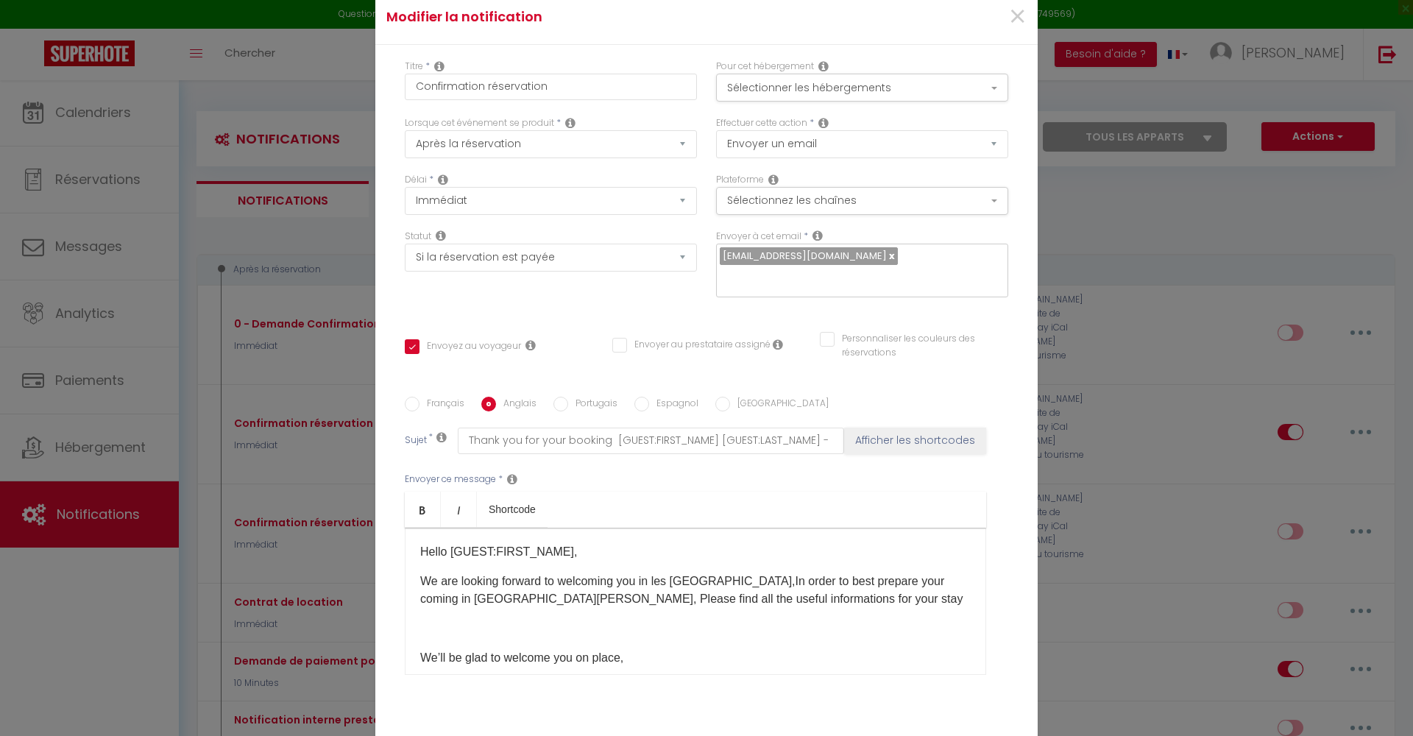
select select "if_booking_is_paid"
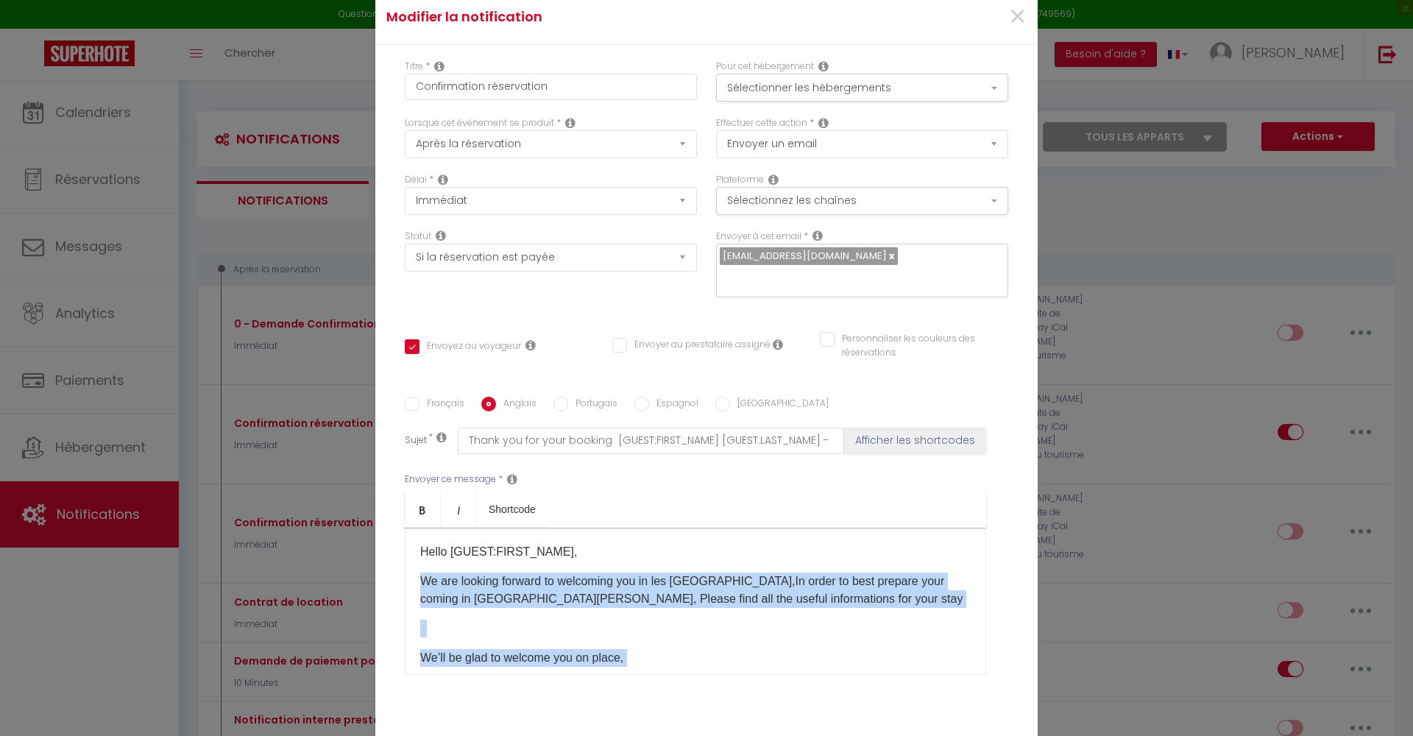
scroll to position [935, 0]
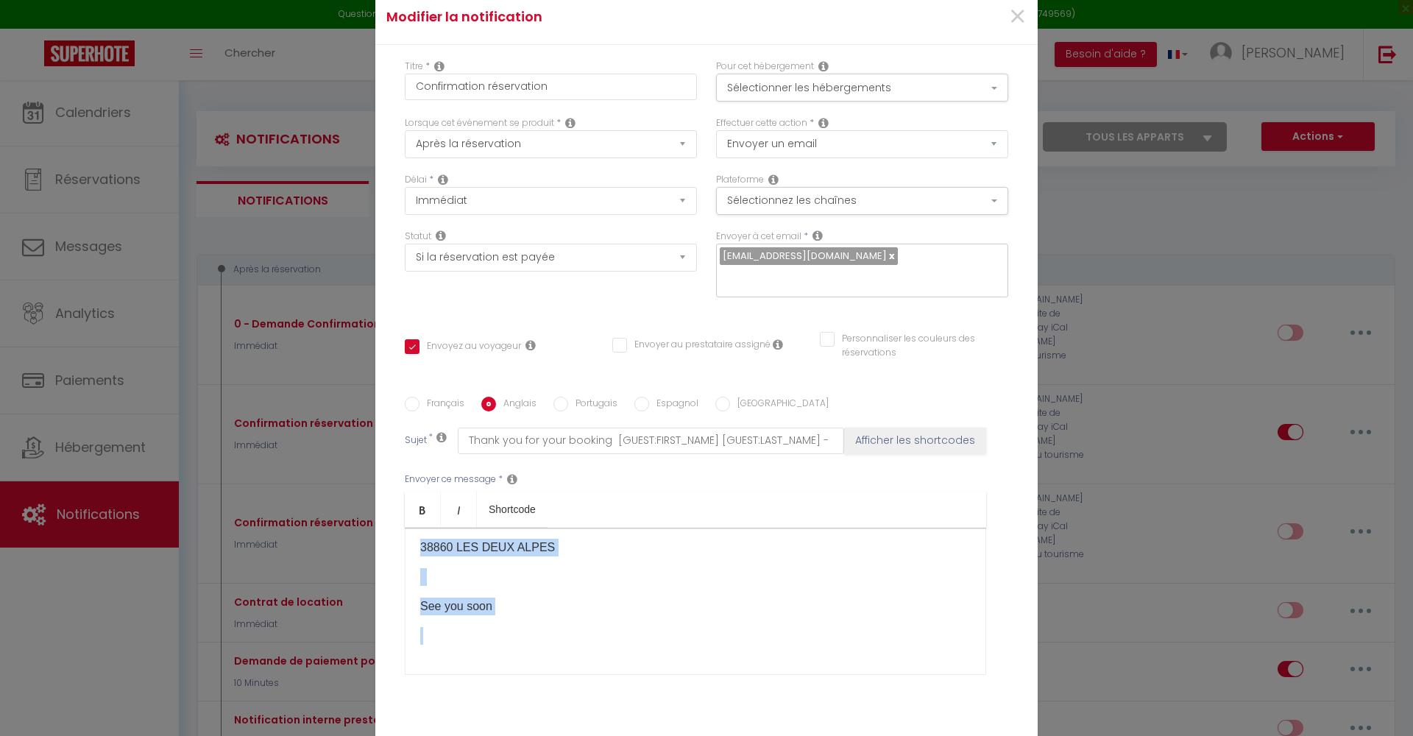
click at [1015, 22] on span "×" at bounding box center [1018, 17] width 18 height 44
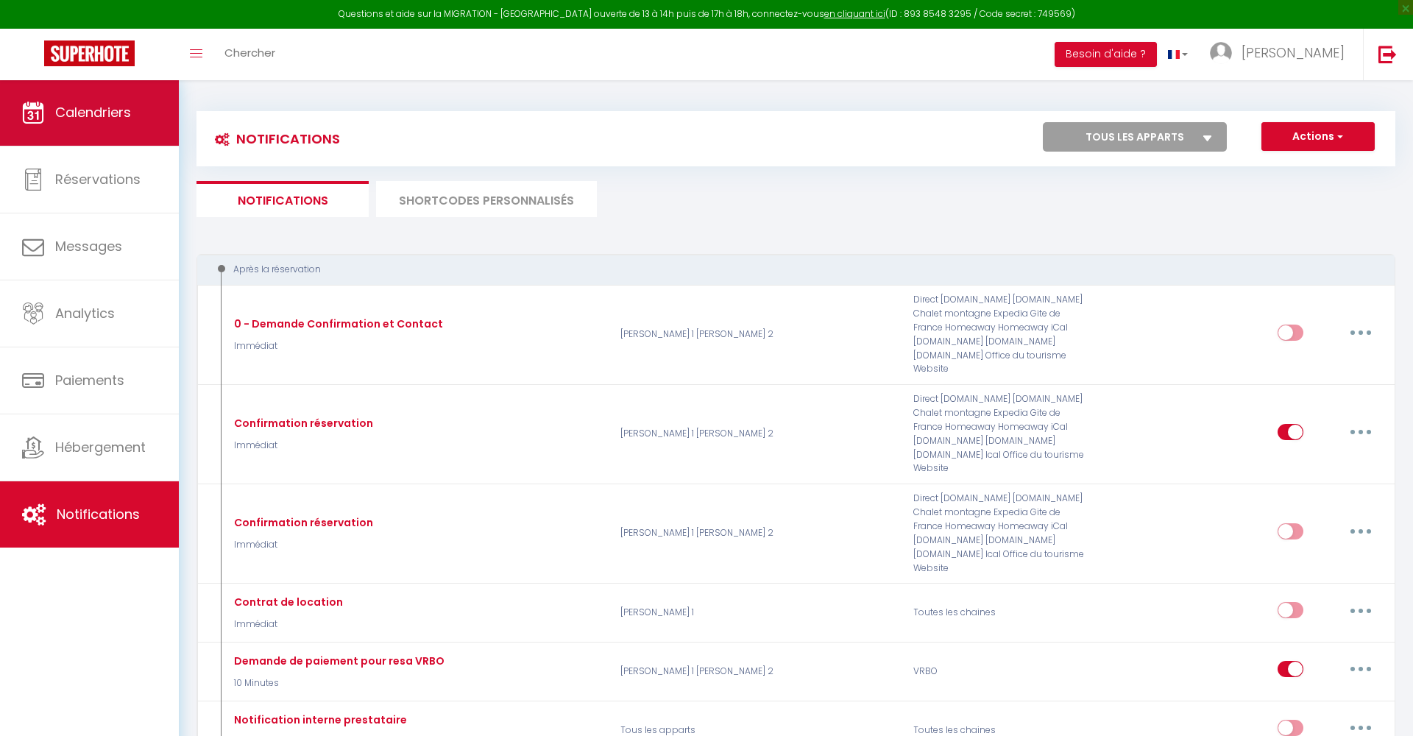
click at [111, 119] on span "Calendriers" at bounding box center [93, 112] width 76 height 18
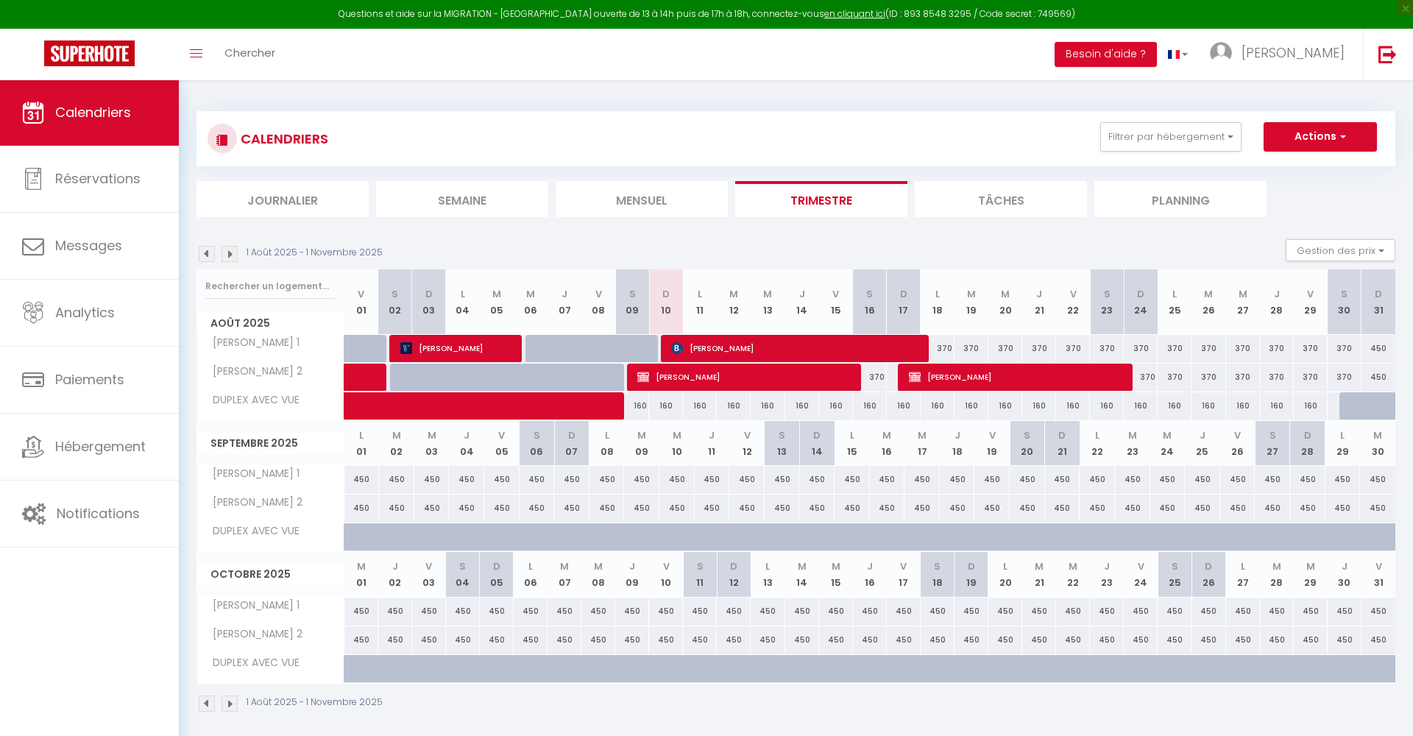
click at [975, 372] on span "[PERSON_NAME]" at bounding box center [1016, 377] width 214 height 28
select select "OK"
select select "KO"
select select "0"
select select "1"
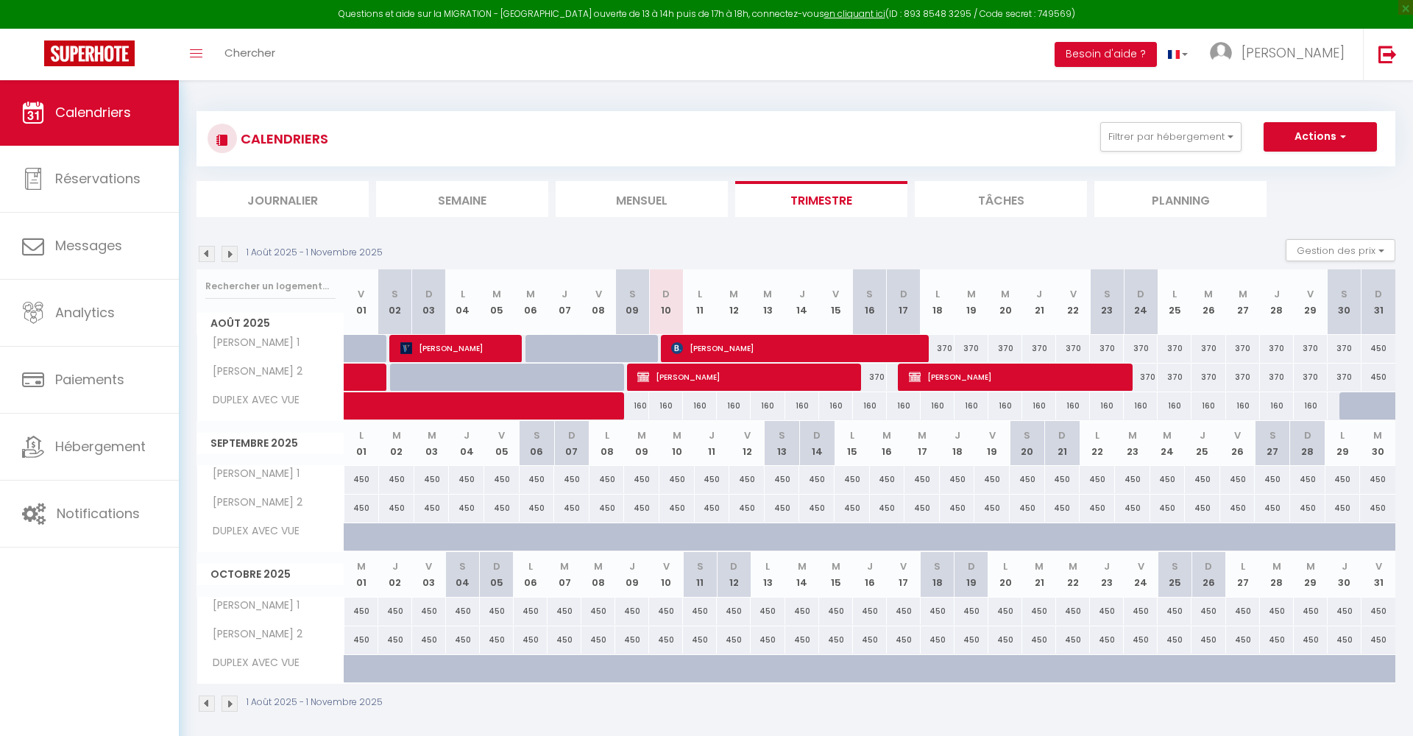
select select "1"
select select
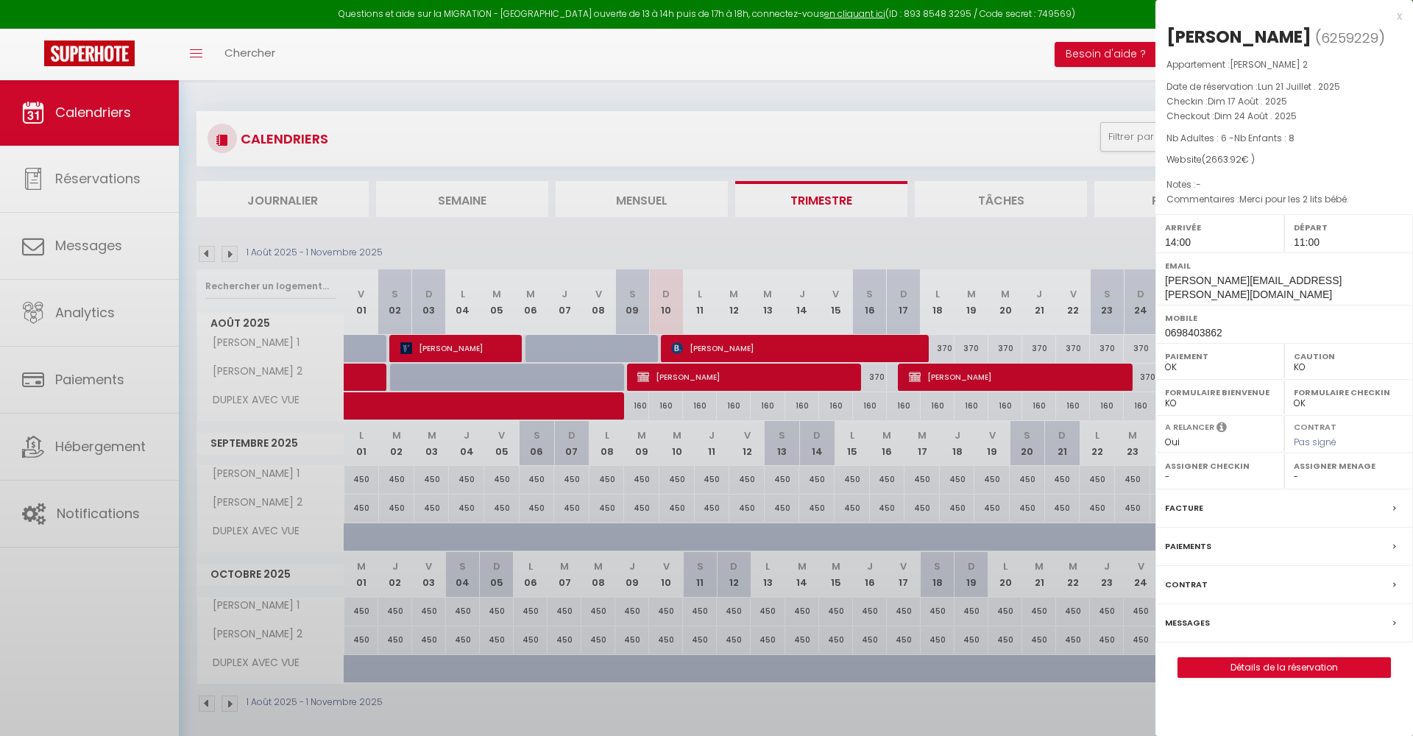
click at [975, 372] on div at bounding box center [706, 368] width 1413 height 736
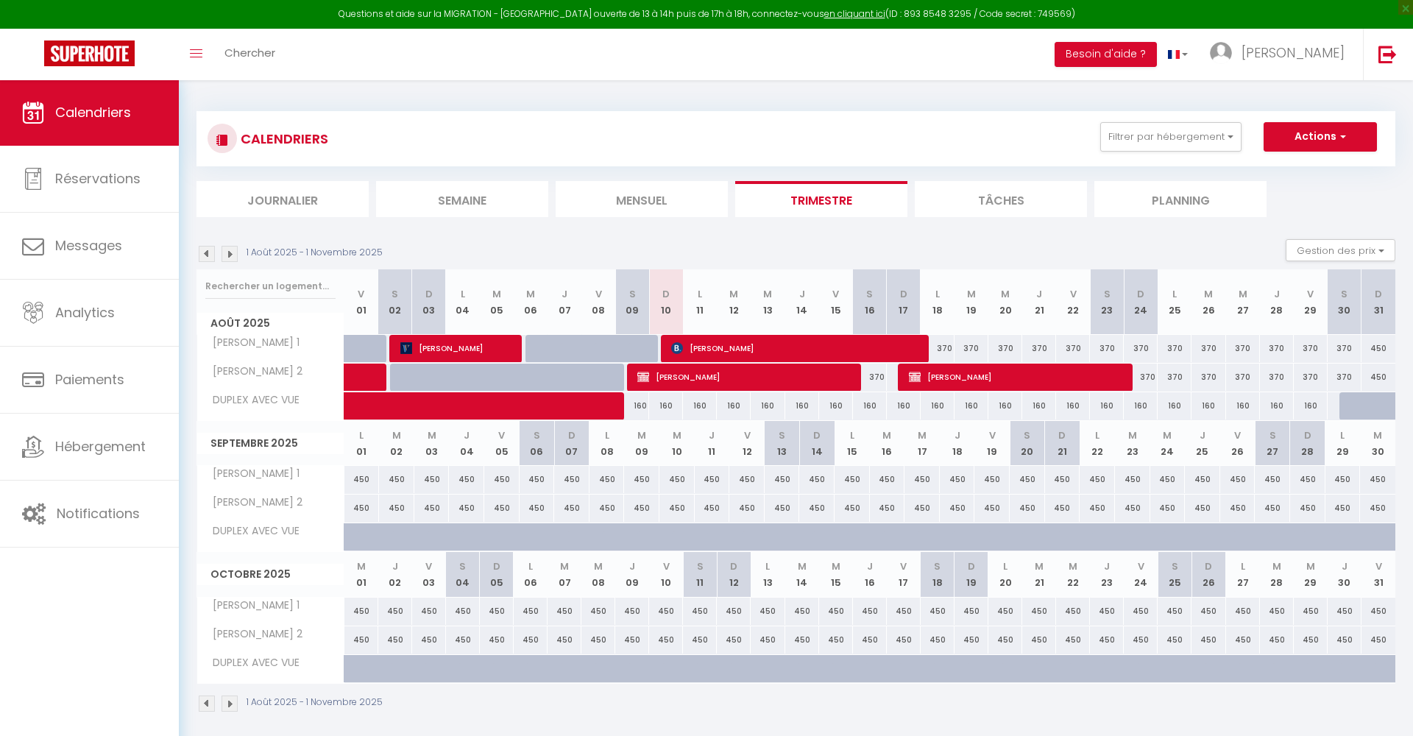
click at [975, 372] on span "[PERSON_NAME]" at bounding box center [1016, 377] width 214 height 28
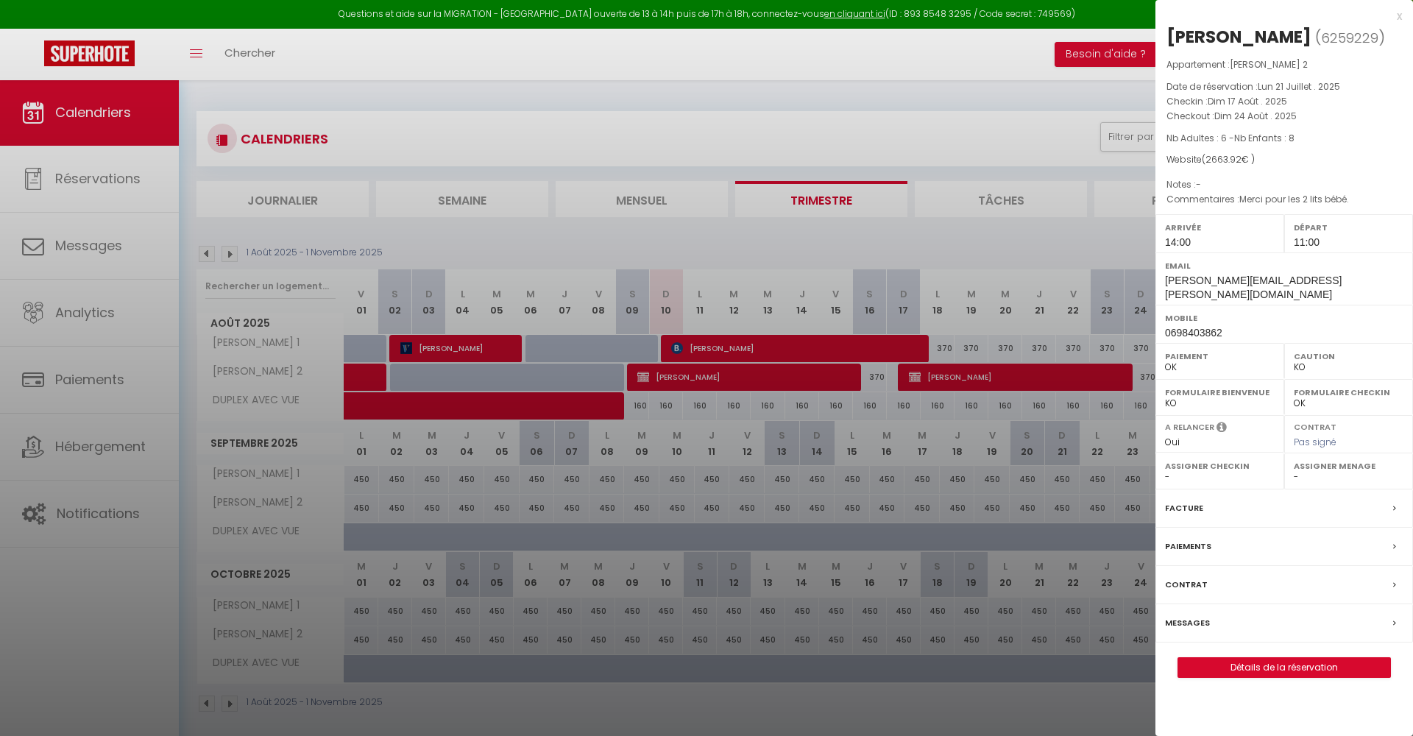
click at [1279, 658] on link "Détails de la réservation" at bounding box center [1285, 667] width 212 height 19
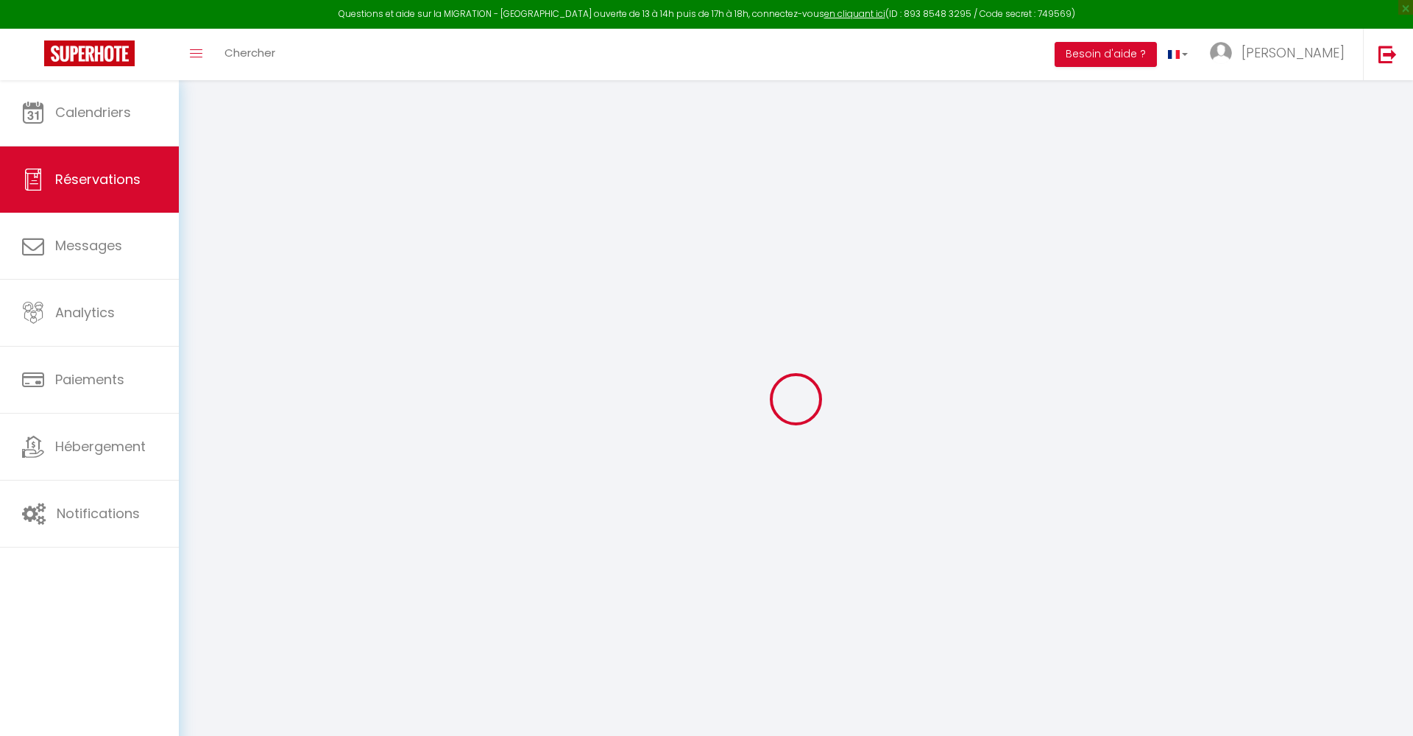
select select
checkbox input "false"
type textarea "Merci pour les 2 lits bébé."
type input "73.92"
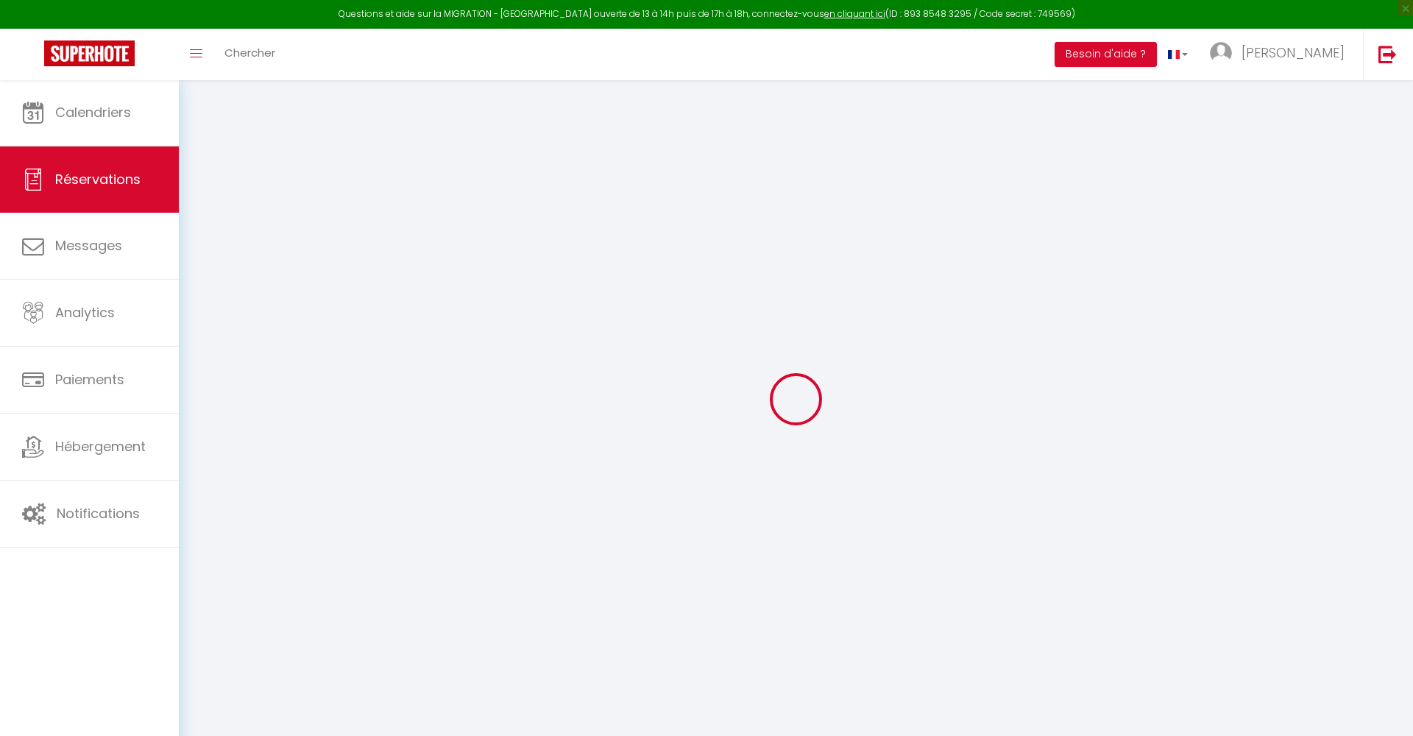
select select
checkbox input "false"
select select "14:00"
select select "11:00"
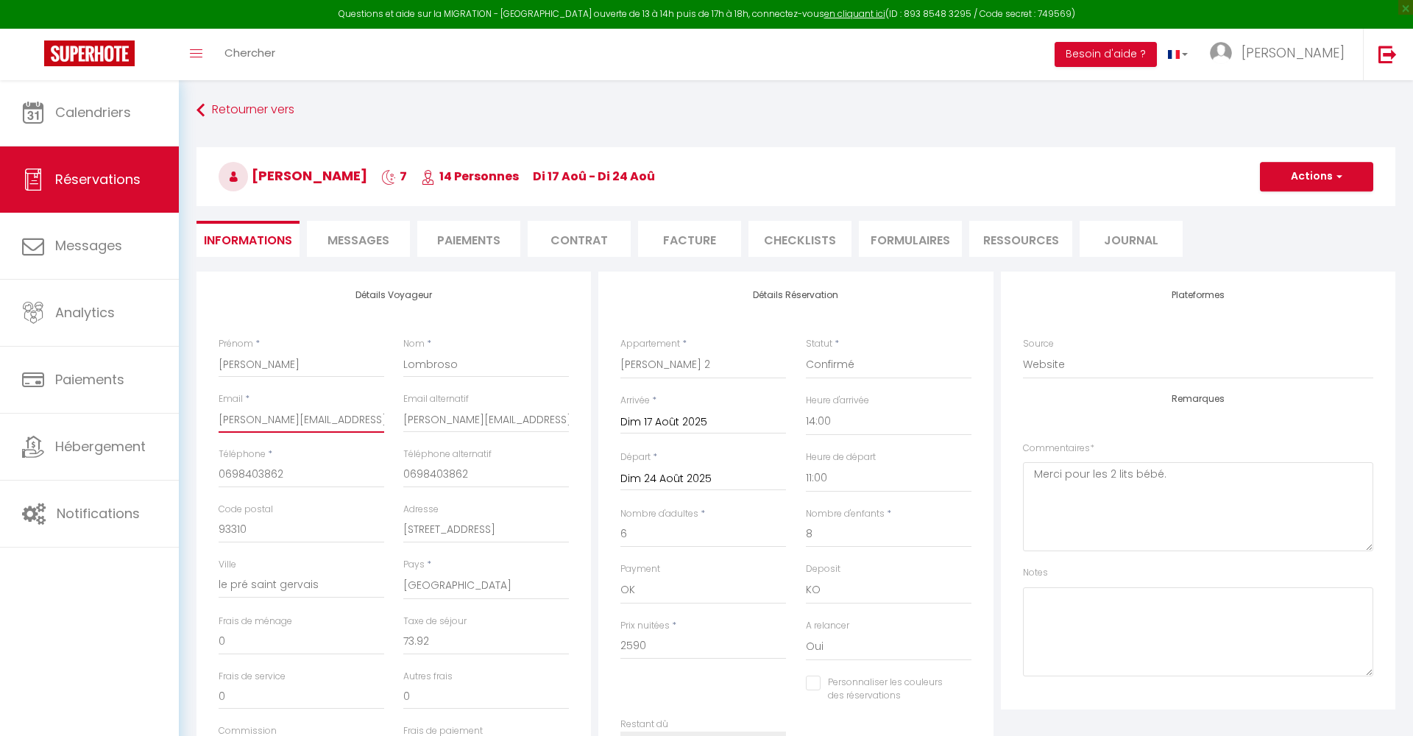
drag, startPoint x: 219, startPoint y: 419, endPoint x: 356, endPoint y: 423, distance: 137.0
drag, startPoint x: 286, startPoint y: 475, endPoint x: 213, endPoint y: 475, distance: 73.6
click at [111, 116] on span "Calendriers" at bounding box center [93, 112] width 76 height 18
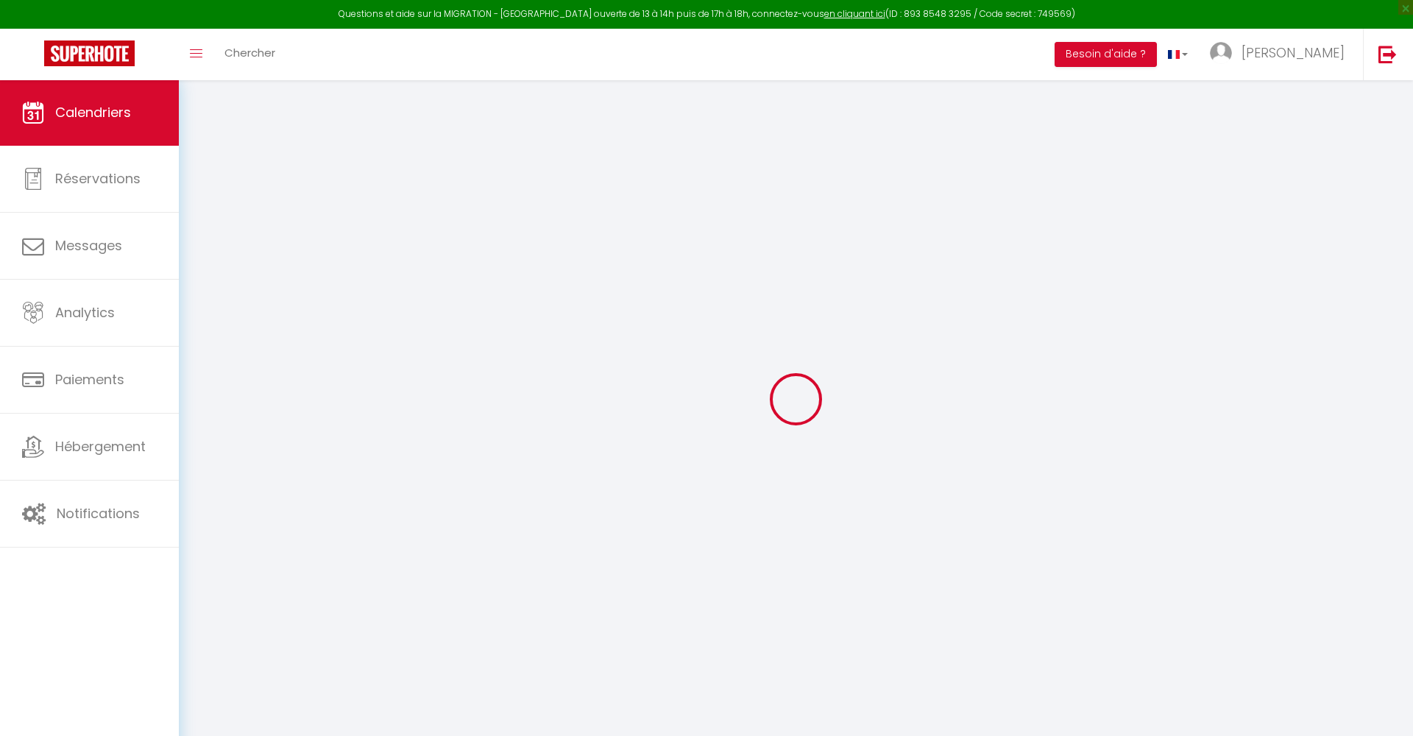
select select
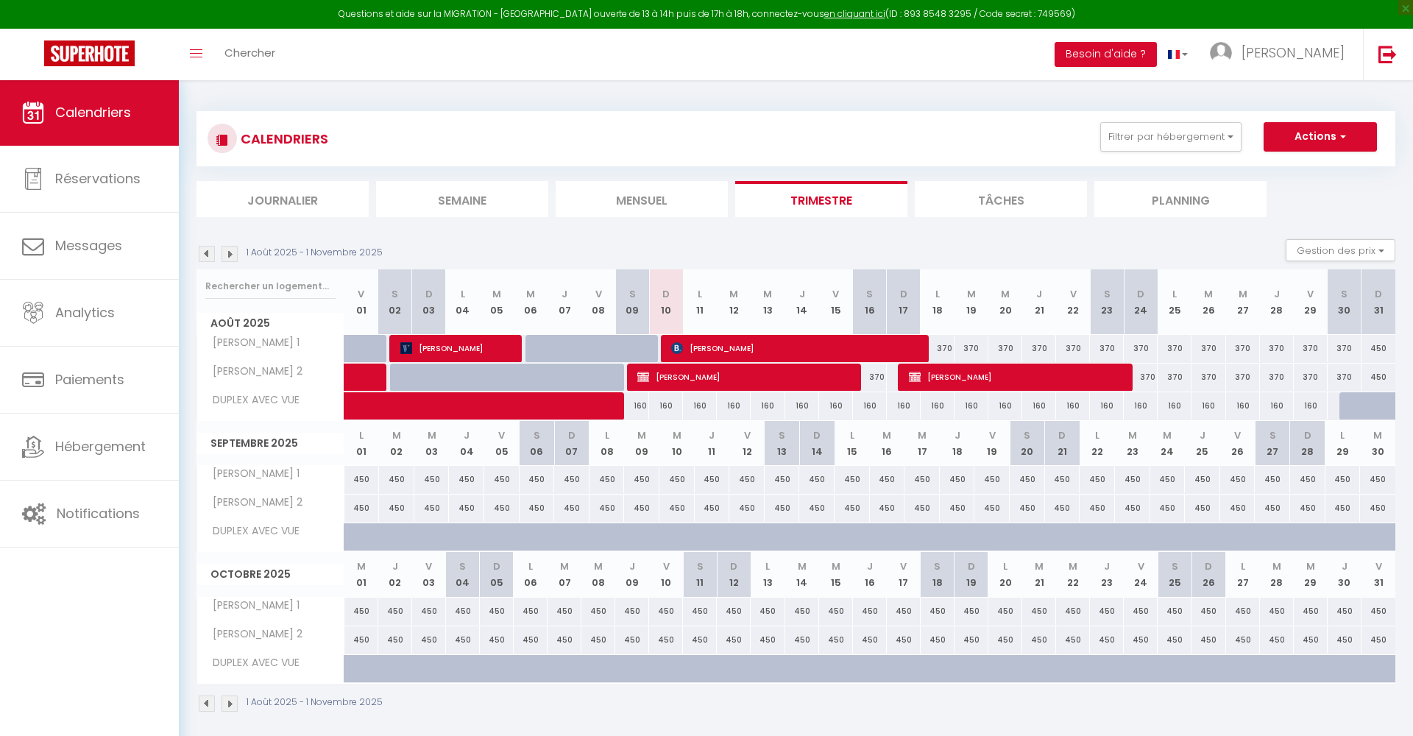
click at [488, 348] on span "[PERSON_NAME]" at bounding box center [456, 348] width 113 height 28
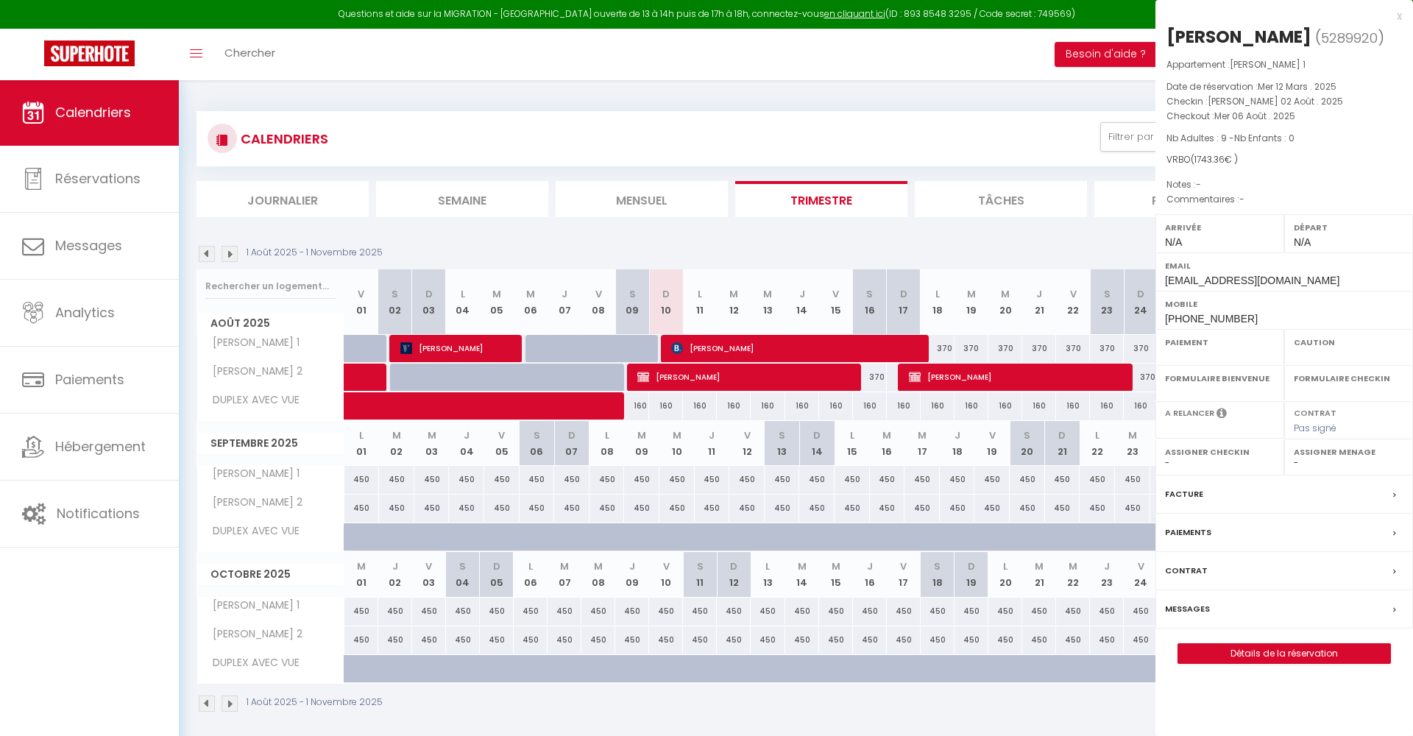
select select "OK"
select select "KO"
select select "0"
select select "1"
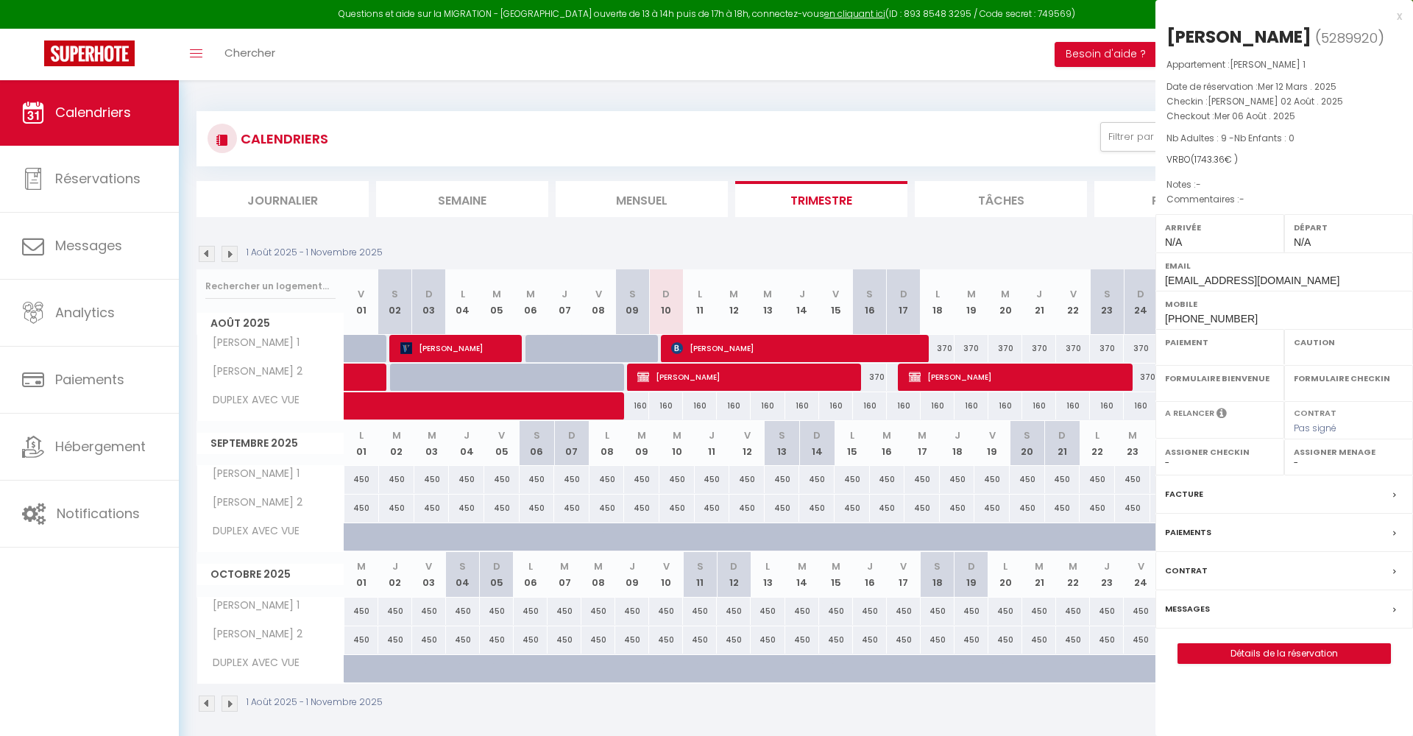
select select
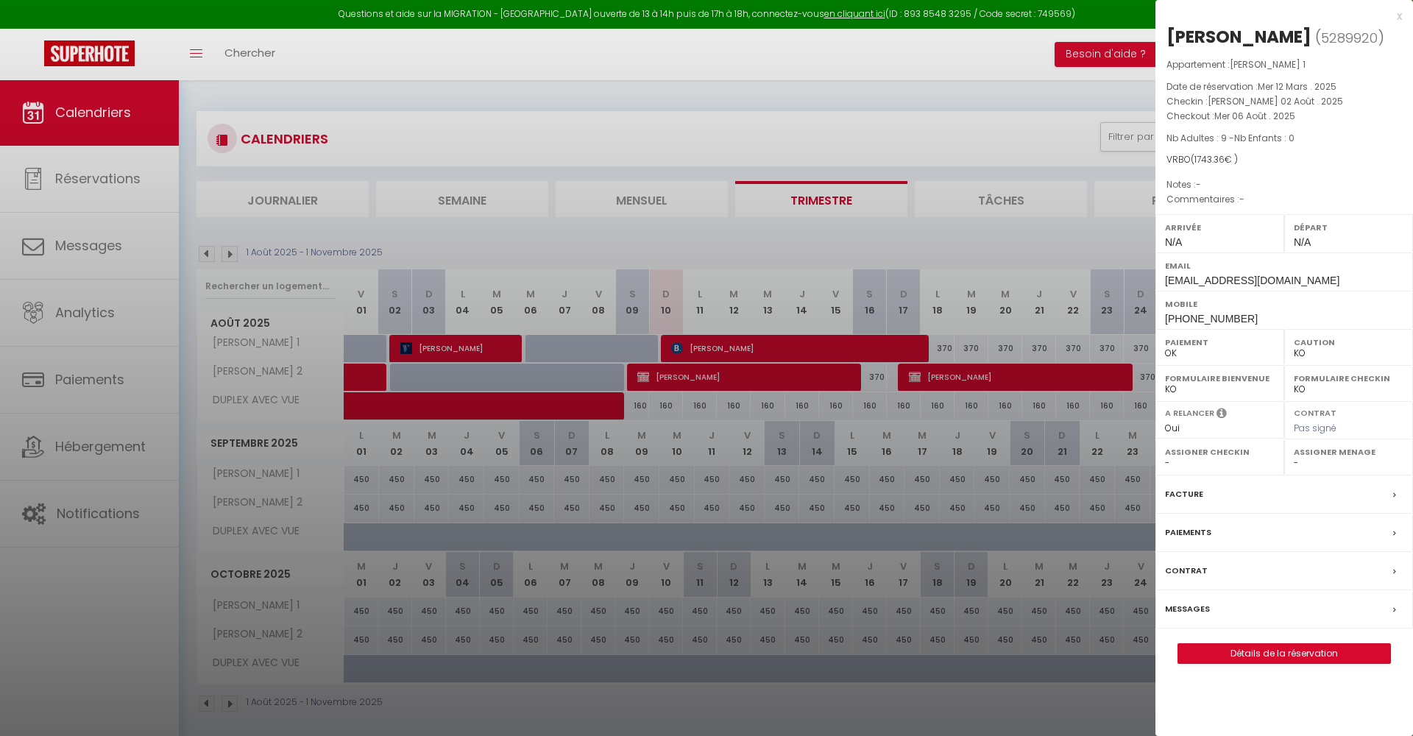
drag, startPoint x: 1370, startPoint y: 1, endPoint x: 1341, endPoint y: 649, distance: 648.5
click at [1341, 649] on link "Détails de la réservation" at bounding box center [1285, 653] width 212 height 19
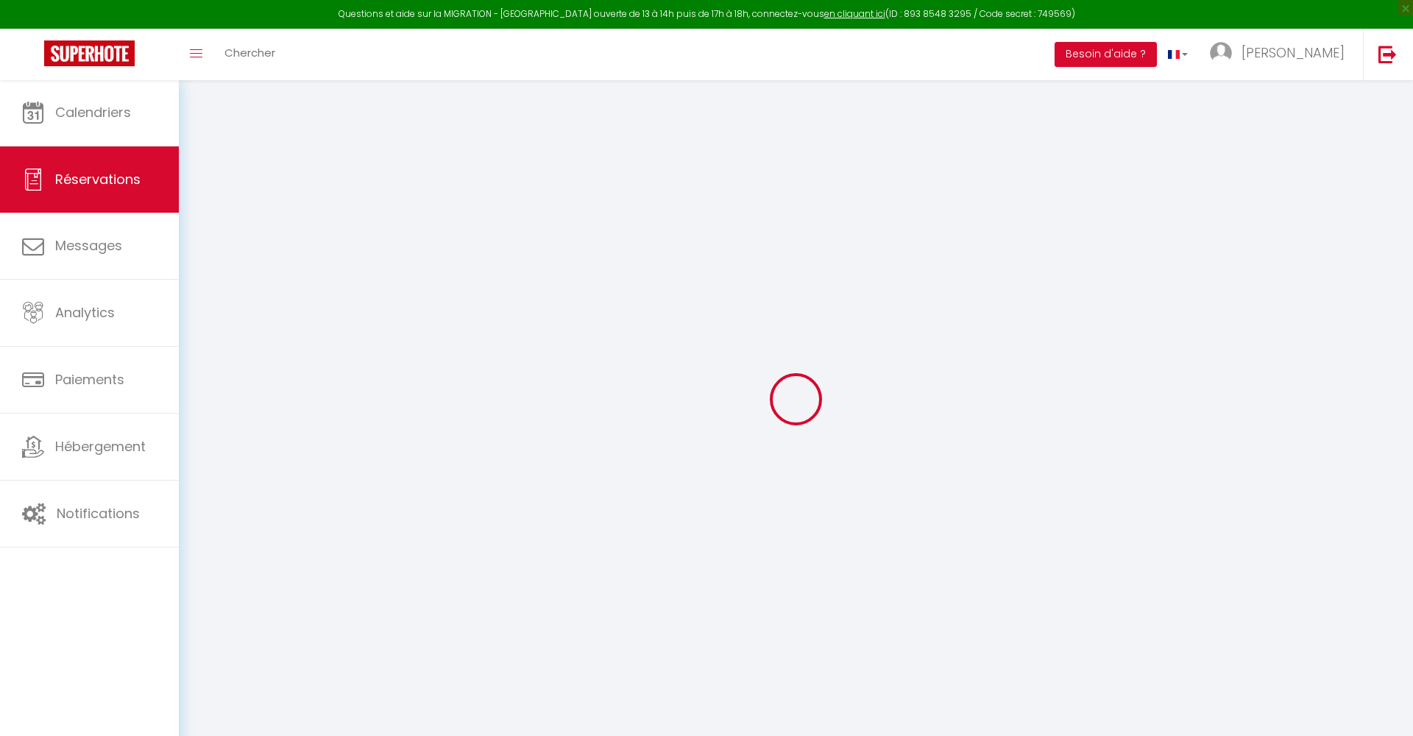
type input "Lydie"
type input "Talouarn"
type input "[EMAIL_ADDRESS][DOMAIN_NAME]"
type input "[PHONE_NUMBER]"
type input "69100"
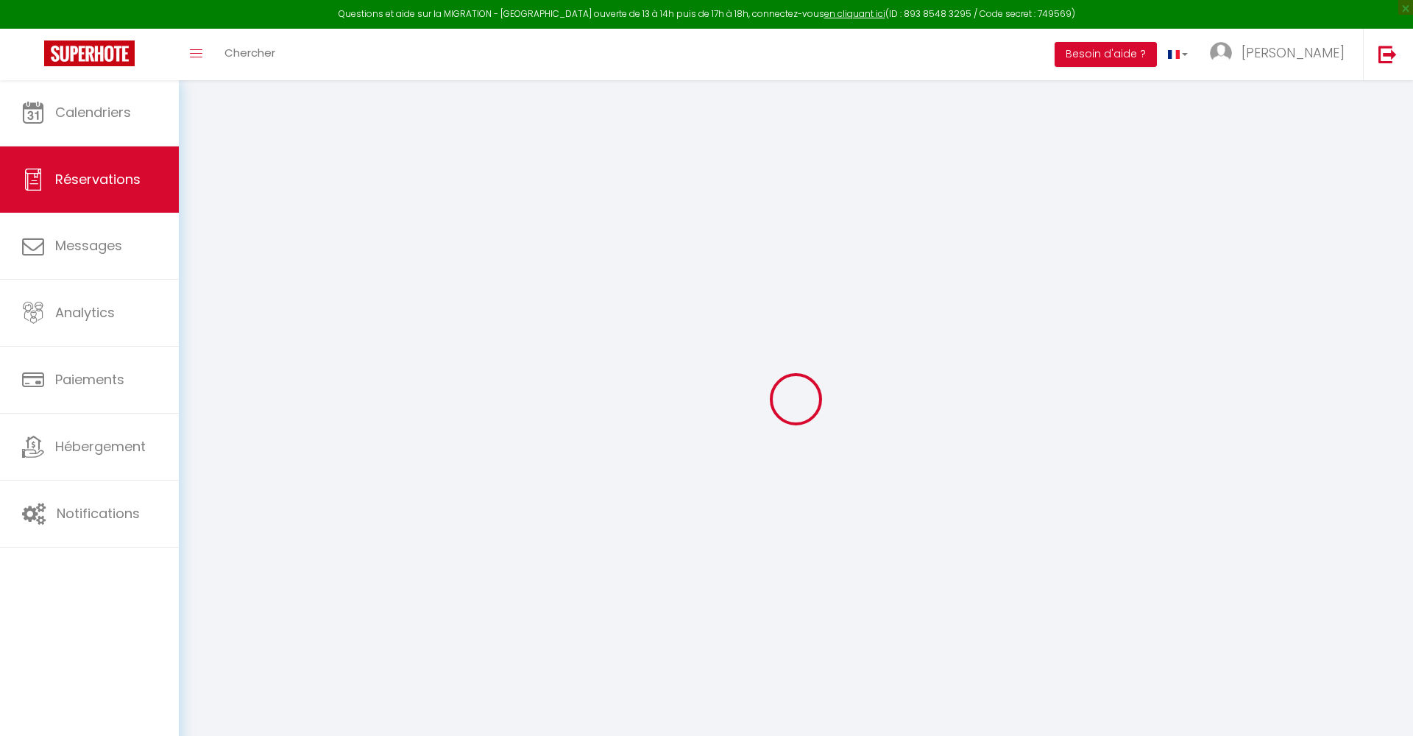
type input "[STREET_ADDRESS][PERSON_NAME]"
type input "[GEOGRAPHIC_DATA]"
select select "FR"
select select "3856"
select select "1"
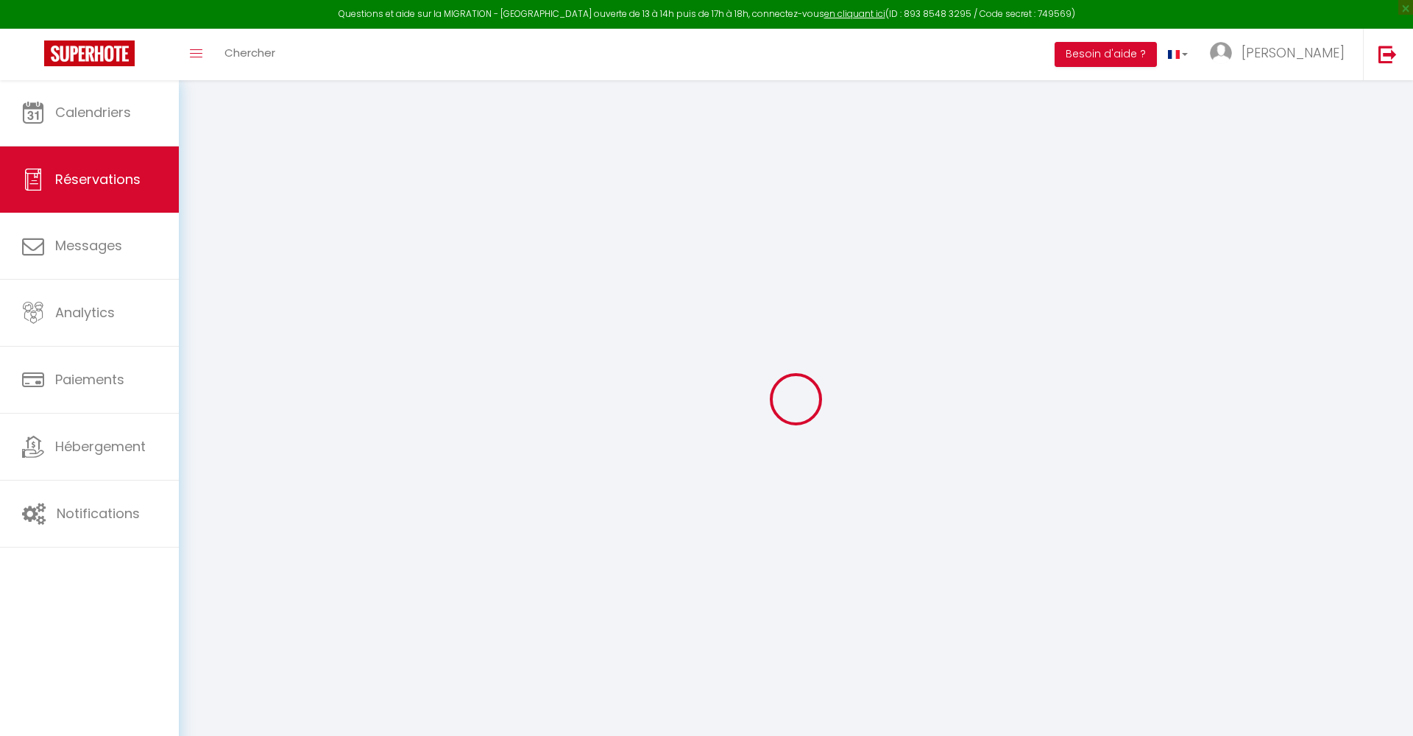
type input "[PERSON_NAME] 02 Août 2025"
select select
type input "Mer 06 Août 2025"
select select
type input "9"
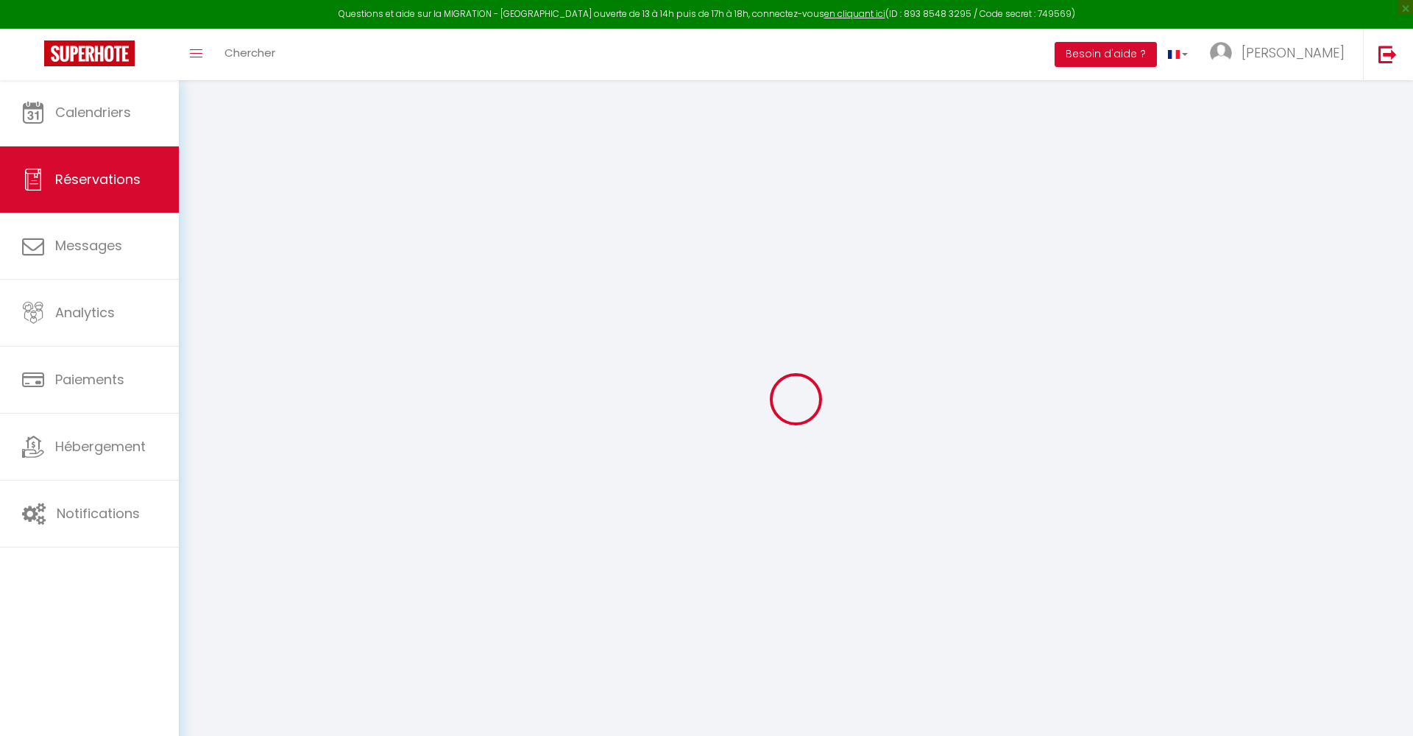
select select "12"
select select
type input "1680"
checkbox input "false"
type input "0"
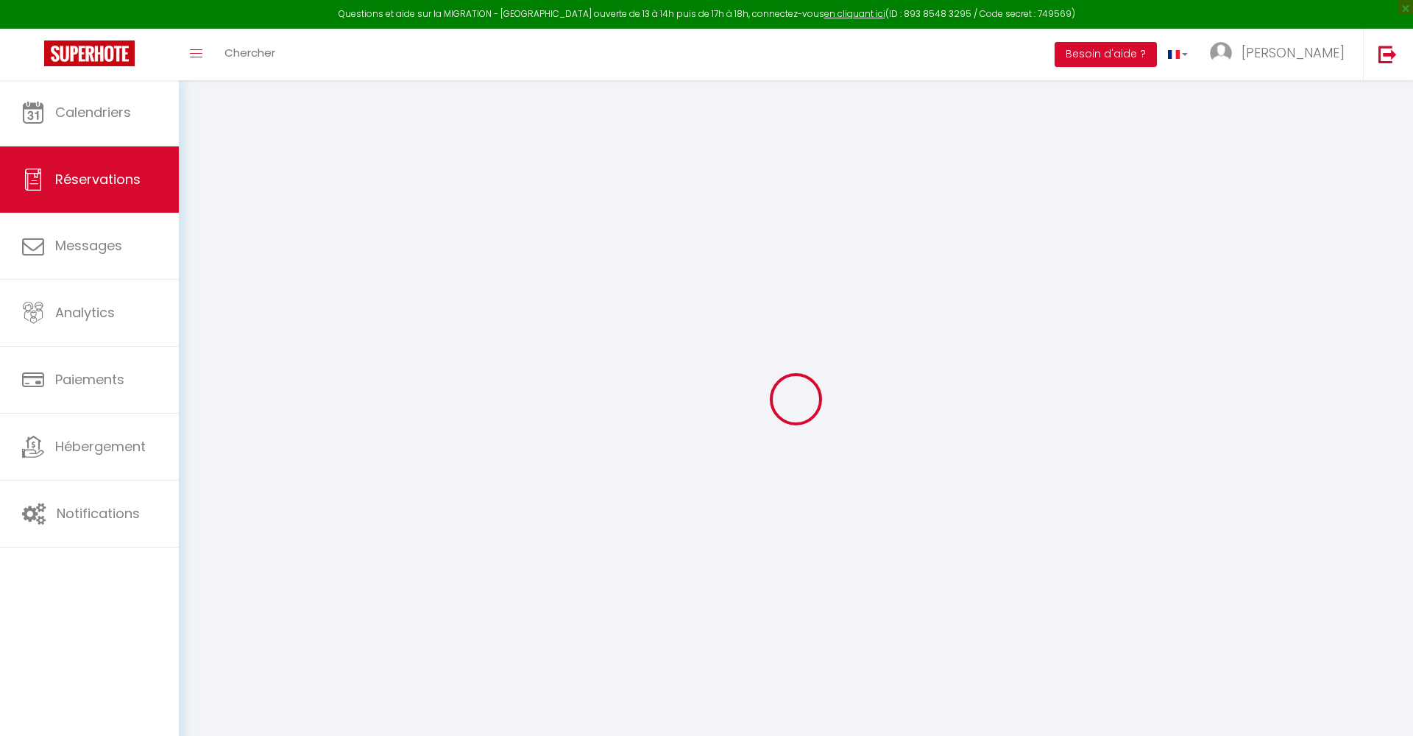
select select "74"
type input "0"
select select
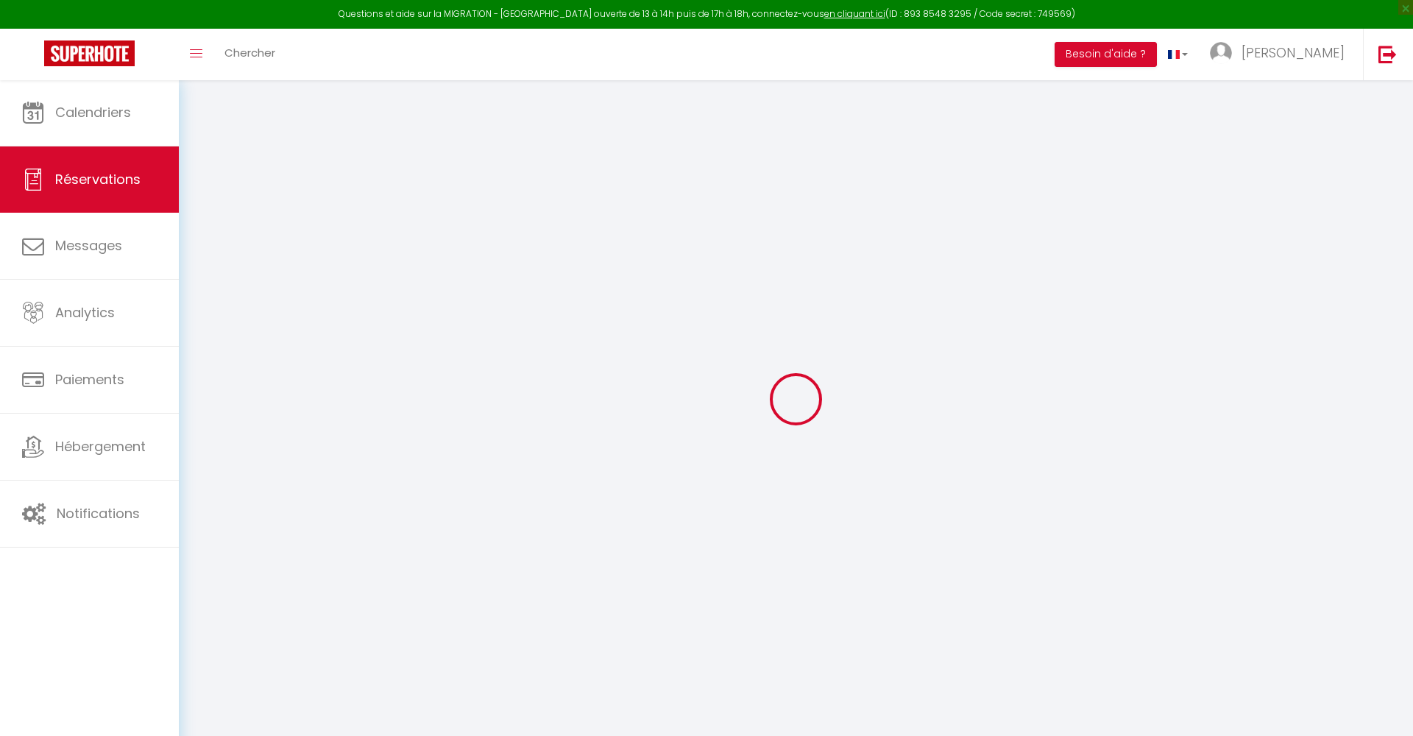
select select
select select "14"
checkbox input "false"
select select
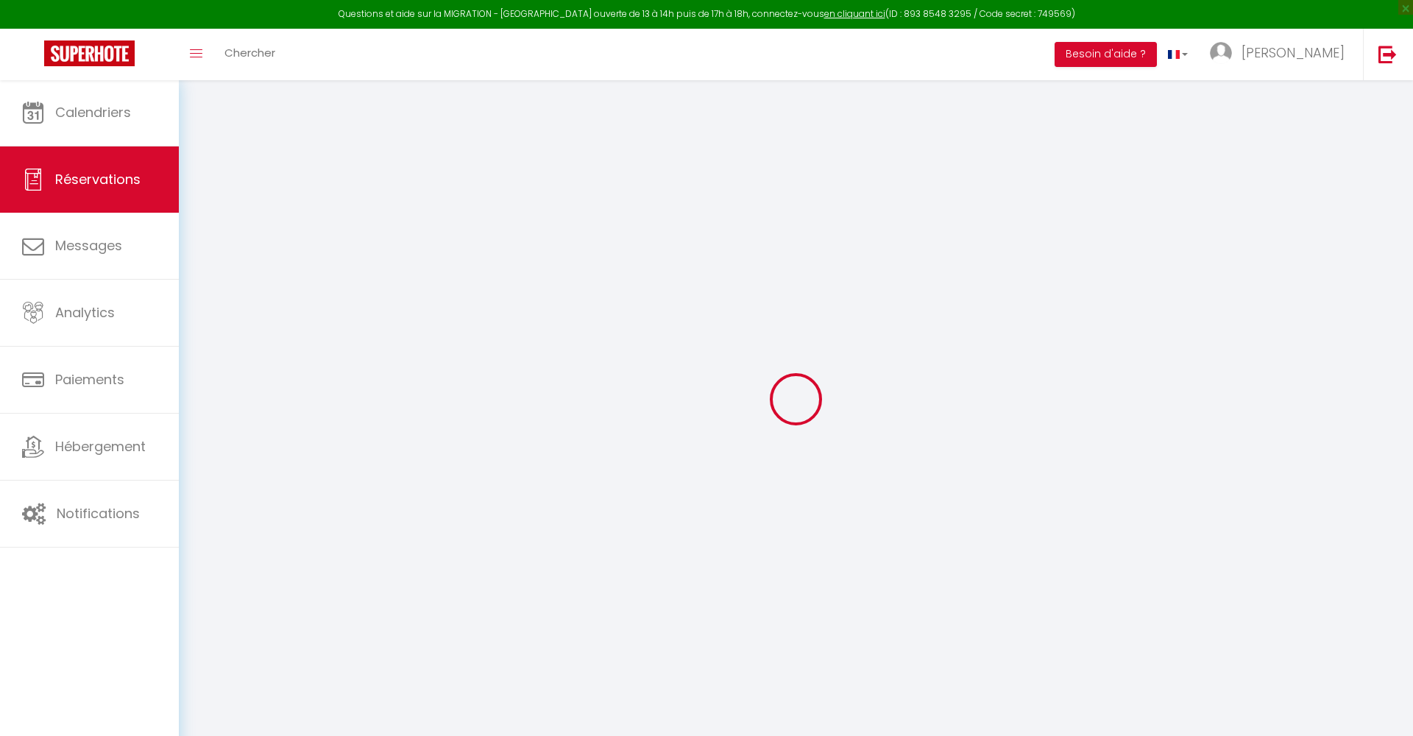
checkbox input "false"
select select
checkbox input "false"
type input "63.36"
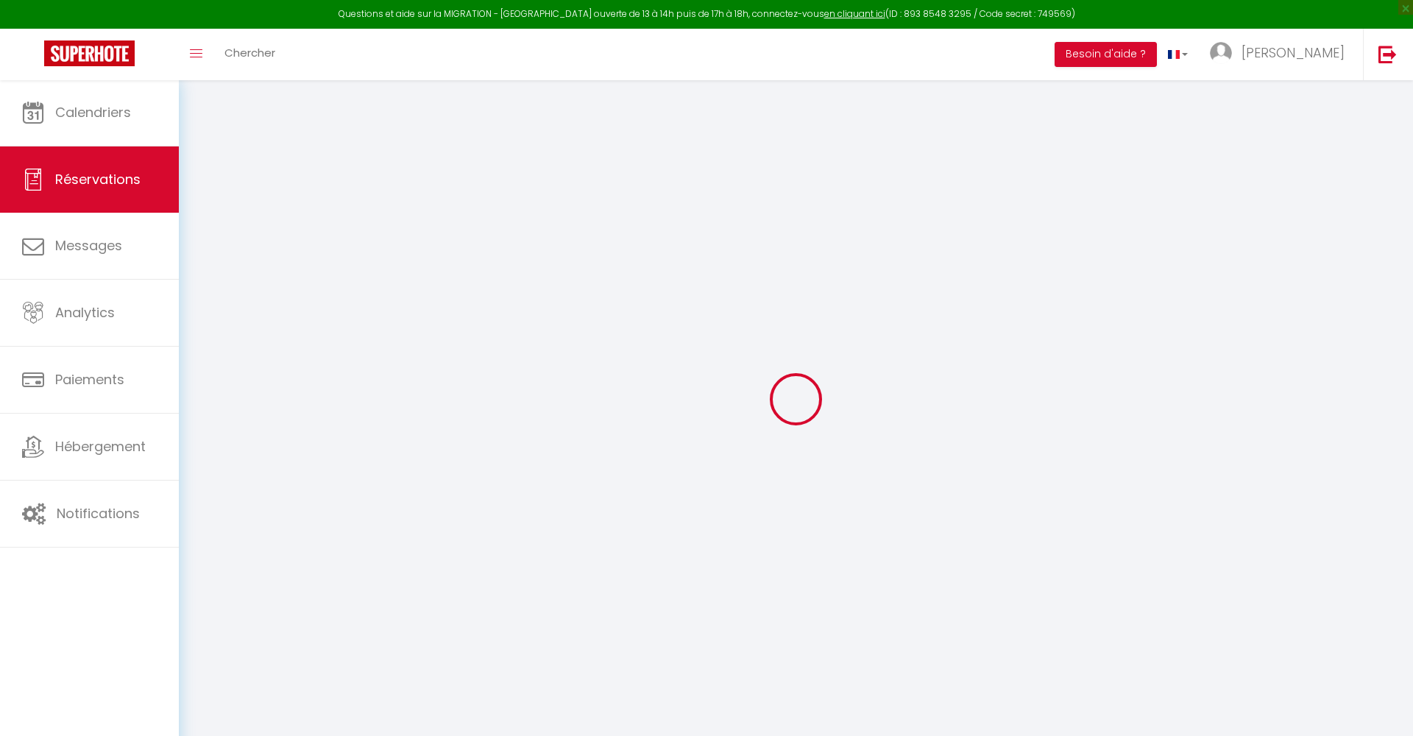
select select
checkbox input "false"
select select
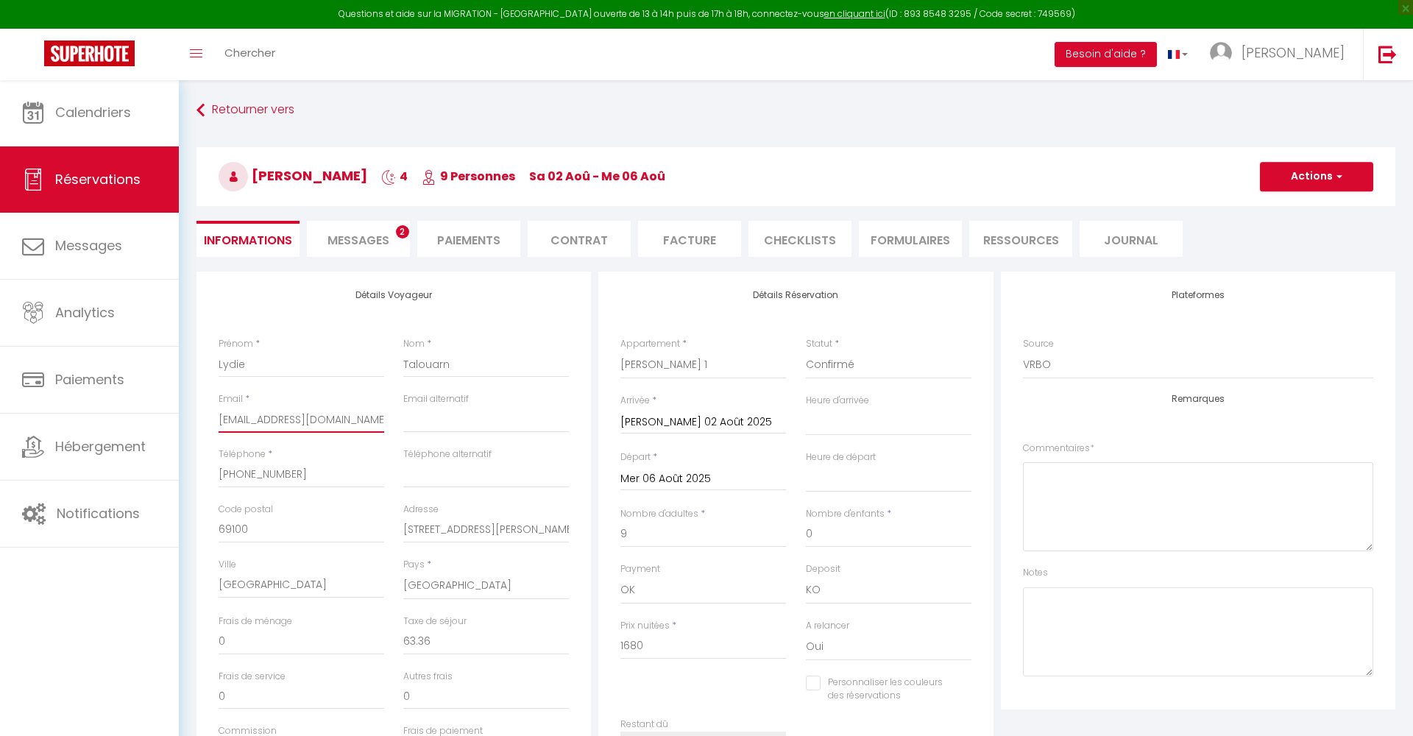
drag, startPoint x: 1341, startPoint y: 649, endPoint x: 351, endPoint y: 428, distance: 1013.9
click at [351, 428] on div "Email * [EMAIL_ADDRESS][DOMAIN_NAME]" at bounding box center [301, 419] width 185 height 55
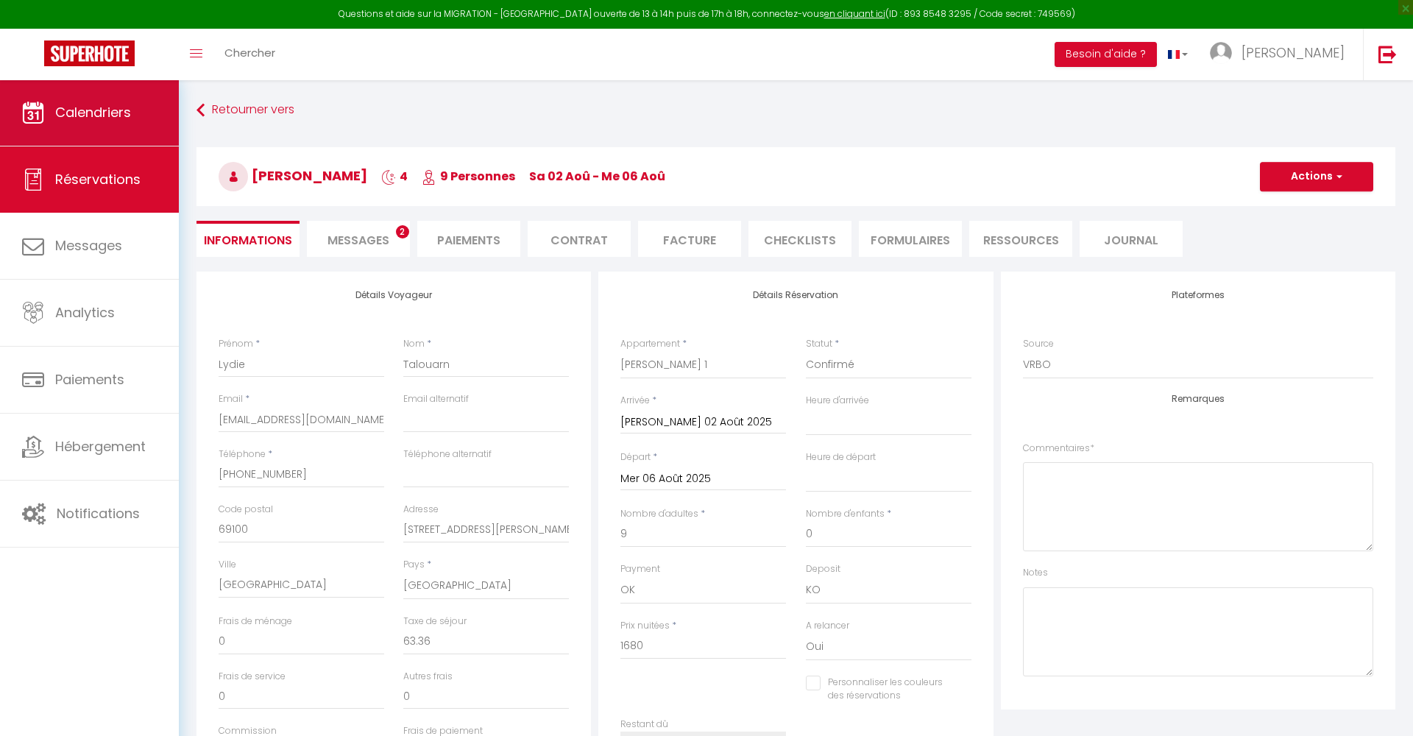
click at [140, 121] on link "Calendriers" at bounding box center [89, 113] width 179 height 66
